Goal: Check status

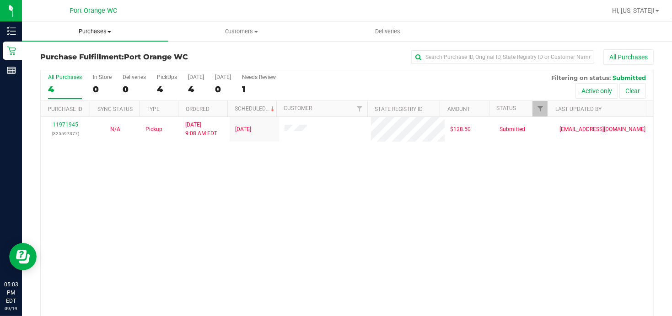
click at [97, 36] on uib-tab-heading "Purchases Summary of purchases Fulfillment All purchases" at bounding box center [95, 31] width 146 height 19
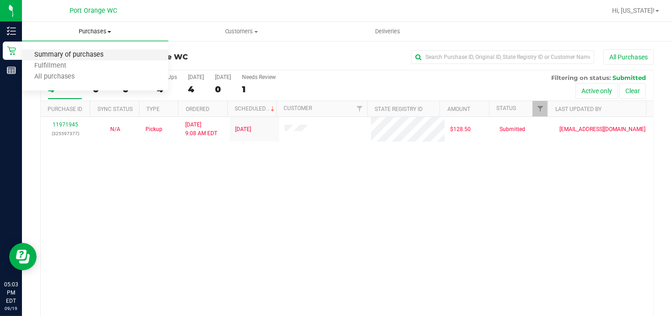
click at [80, 57] on span "Summary of purchases" at bounding box center [69, 55] width 94 height 8
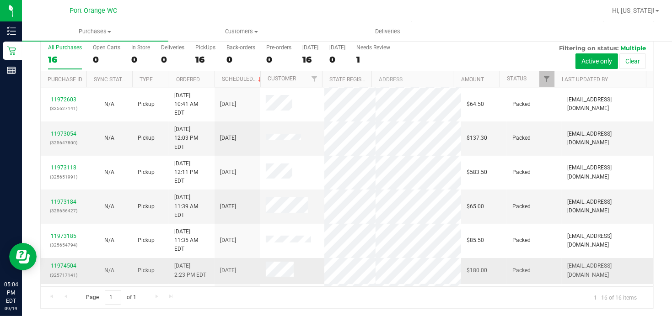
scroll to position [91, 0]
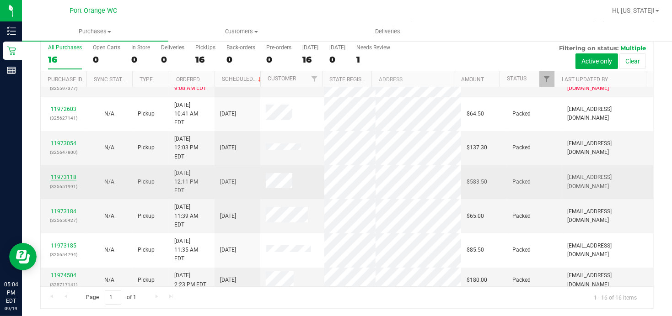
click at [71, 174] on link "11973118" at bounding box center [64, 177] width 26 height 6
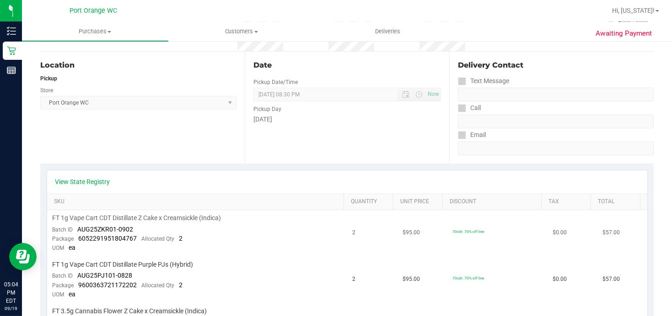
scroll to position [121, 0]
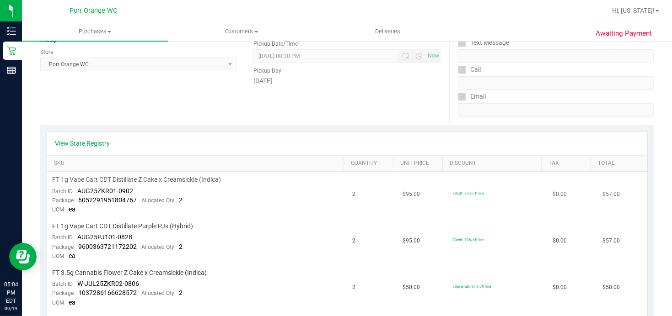
click at [104, 185] on td "FT 1g Vape Cart CDT Distillate Z Cake x Creamsickle (Indica) Batch ID AUG25ZKR0…" at bounding box center [197, 195] width 300 height 47
click at [109, 188] on span "AUG25ZKR01-0902" at bounding box center [106, 190] width 56 height 7
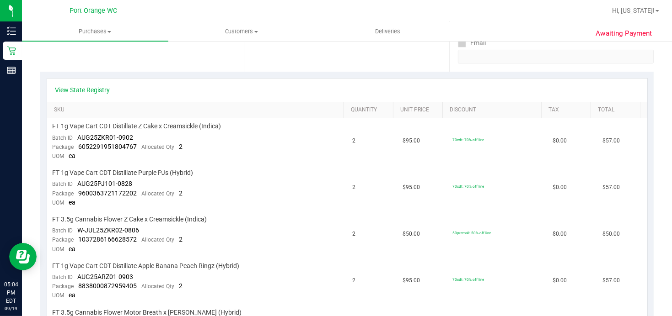
scroll to position [22, 0]
